Goal: Transaction & Acquisition: Book appointment/travel/reservation

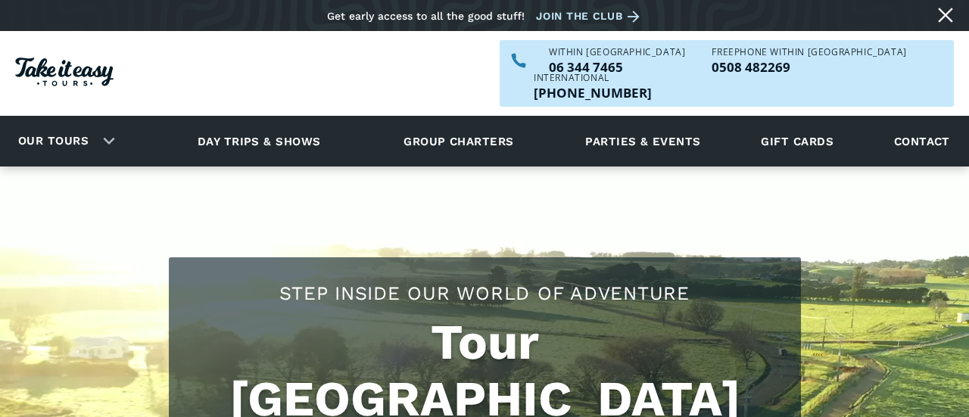
scroll to position [242, 0]
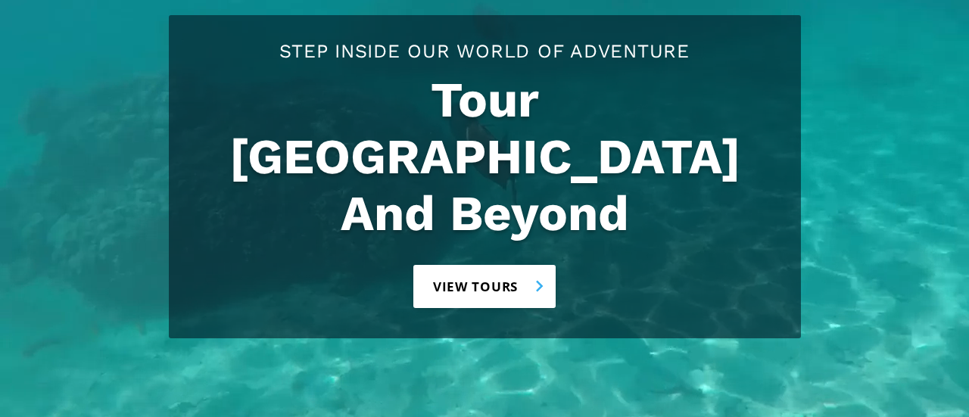
click at [510, 265] on link "View tours" at bounding box center [484, 286] width 143 height 43
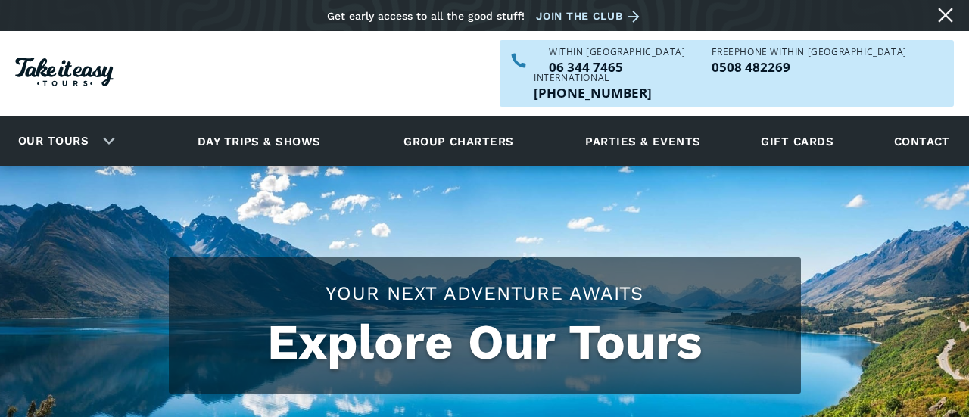
checkbox input "true"
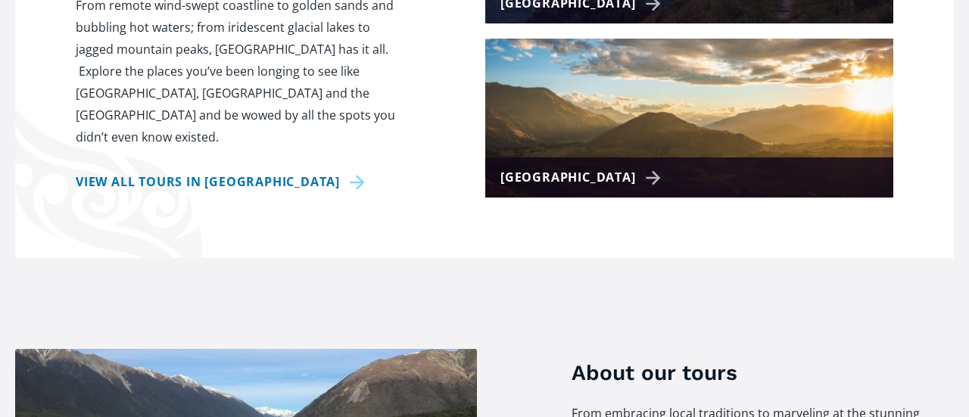
scroll to position [848, 0]
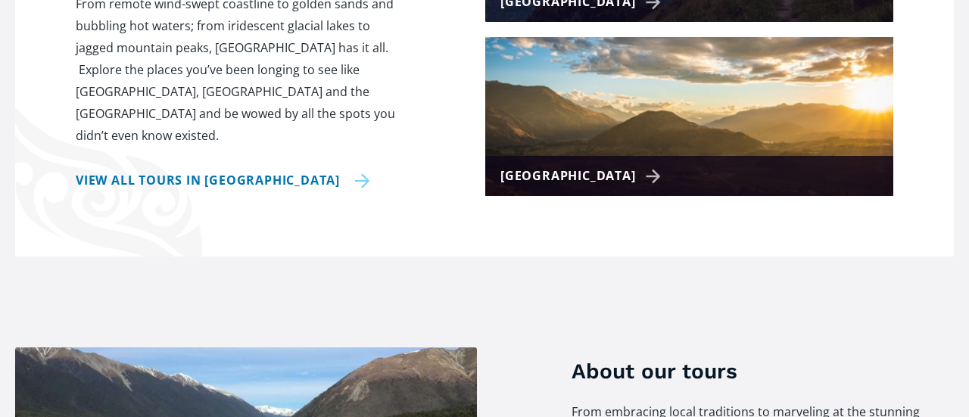
click at [344, 191] on link "View all tours in [GEOGRAPHIC_DATA]" at bounding box center [223, 181] width 294 height 22
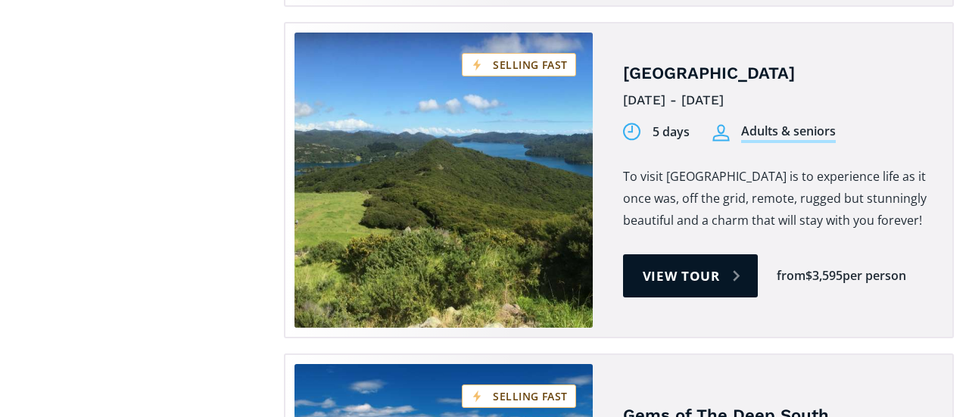
scroll to position [2361, 0]
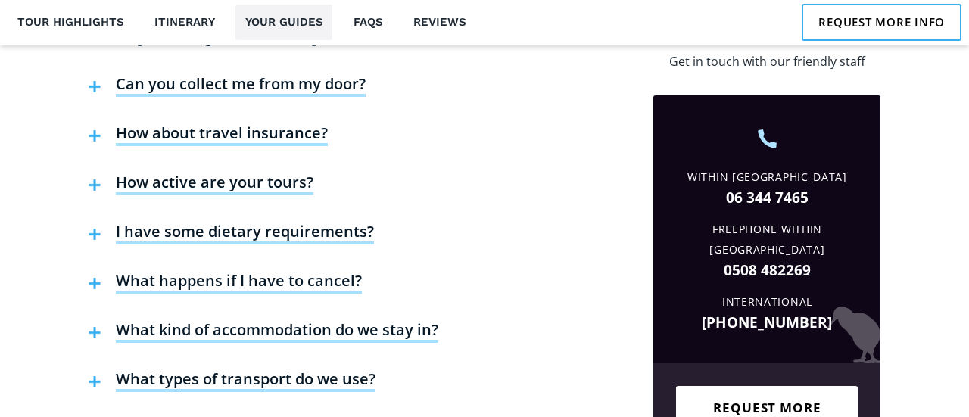
scroll to position [3845, 0]
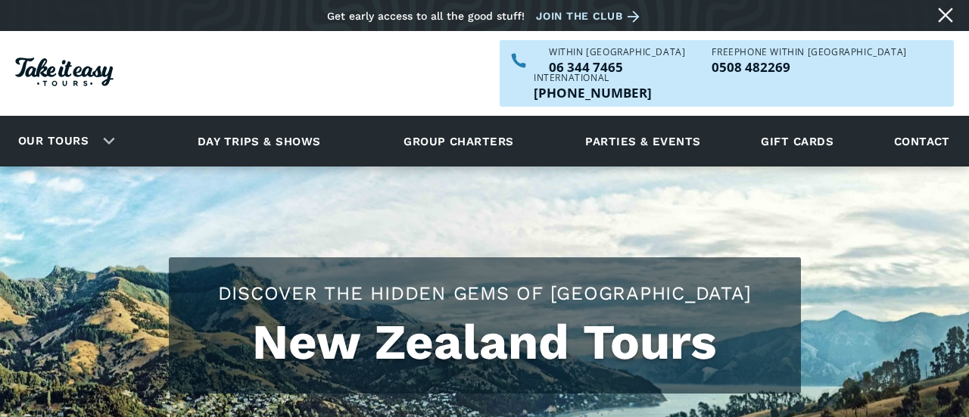
scroll to position [2392, 0]
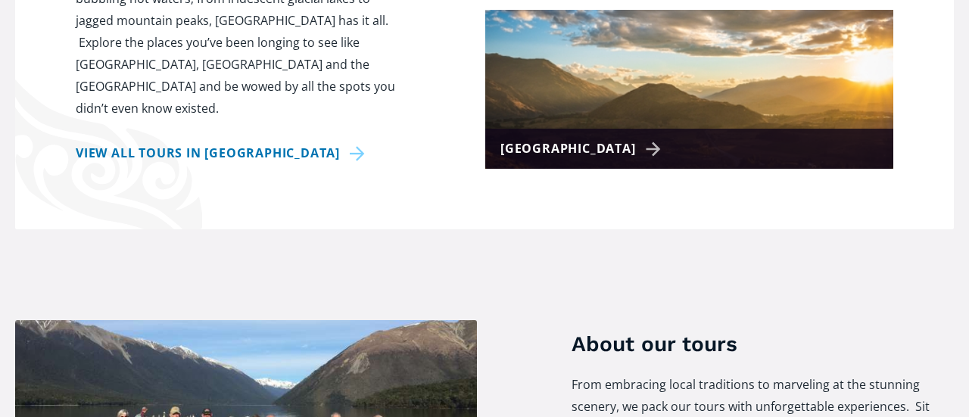
scroll to position [848, 0]
